Goal: Consume media (video, audio)

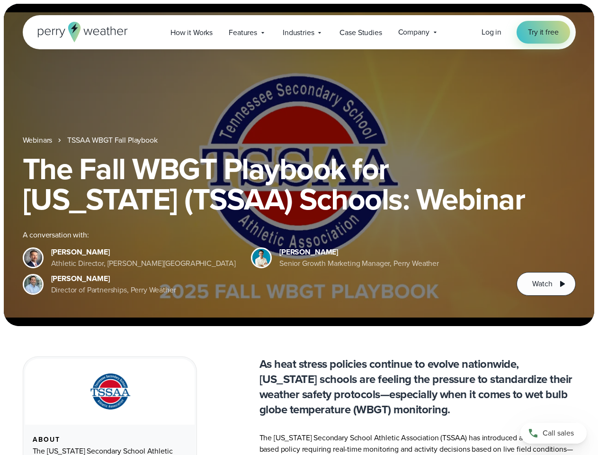
click at [299, 227] on div "The Fall WBGT Playbook for [US_STATE] (TSSAA) Schools: Webinar A conversation w…" at bounding box center [299, 224] width 553 height 142
click at [299, 32] on span "Industries" at bounding box center [298, 32] width 31 height 11
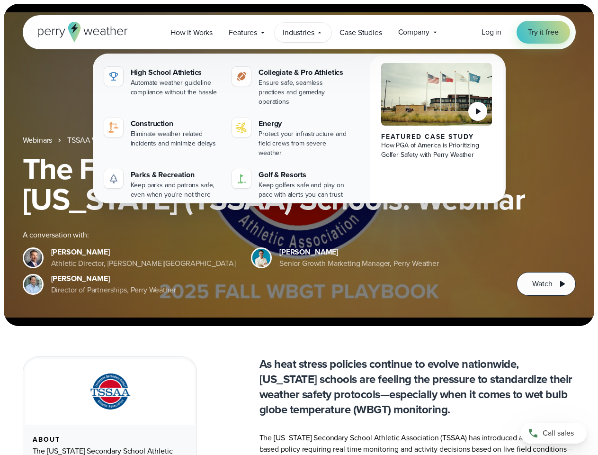
click at [299, 165] on h1 "The Fall WBGT Playbook for [US_STATE] (TSSAA) Schools: Webinar" at bounding box center [299, 183] width 553 height 61
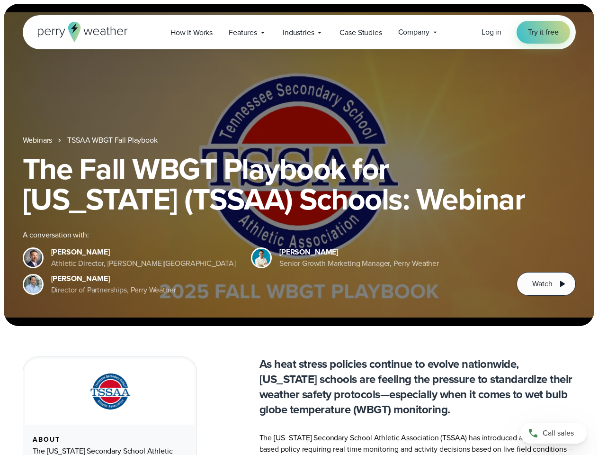
click at [113, 140] on link "TSSAA WBGT Fall Playbook" at bounding box center [112, 139] width 90 height 11
click at [546, 284] on span "Watch" at bounding box center [542, 283] width 20 height 11
